Goal: Navigation & Orientation: Find specific page/section

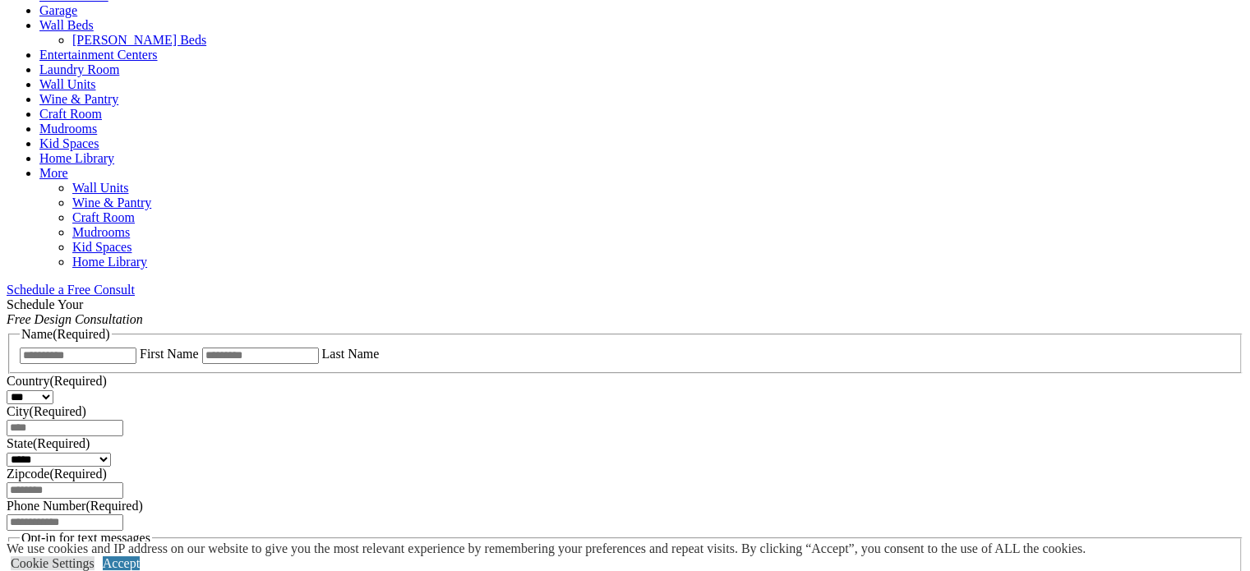
scroll to position [1069, 0]
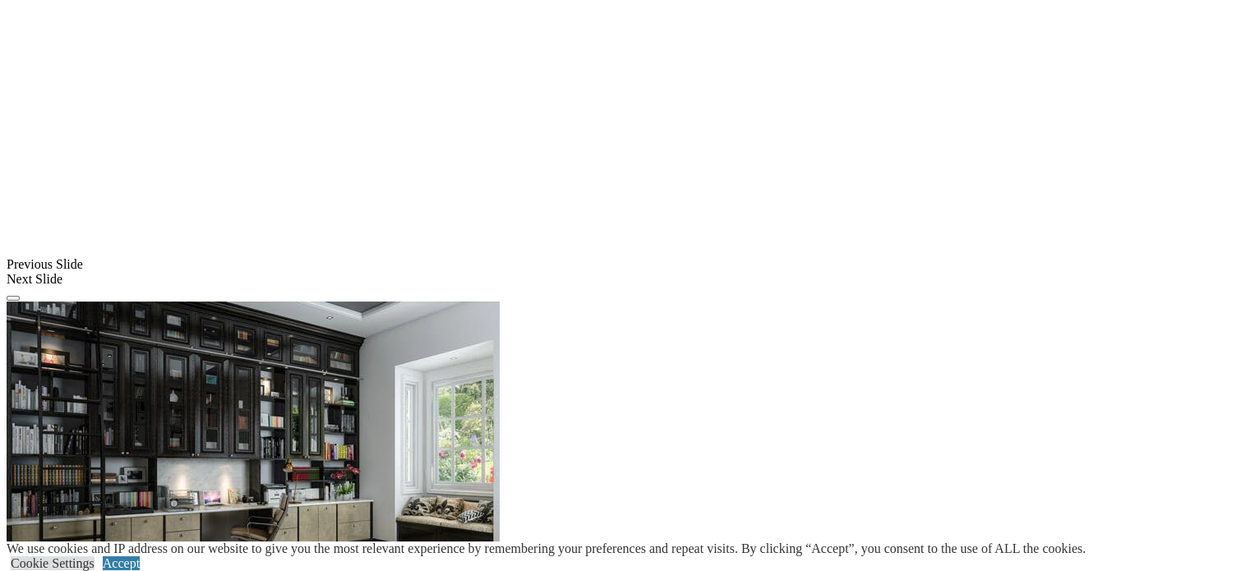
scroll to position [1397, 0]
